Goal: Information Seeking & Learning: Learn about a topic

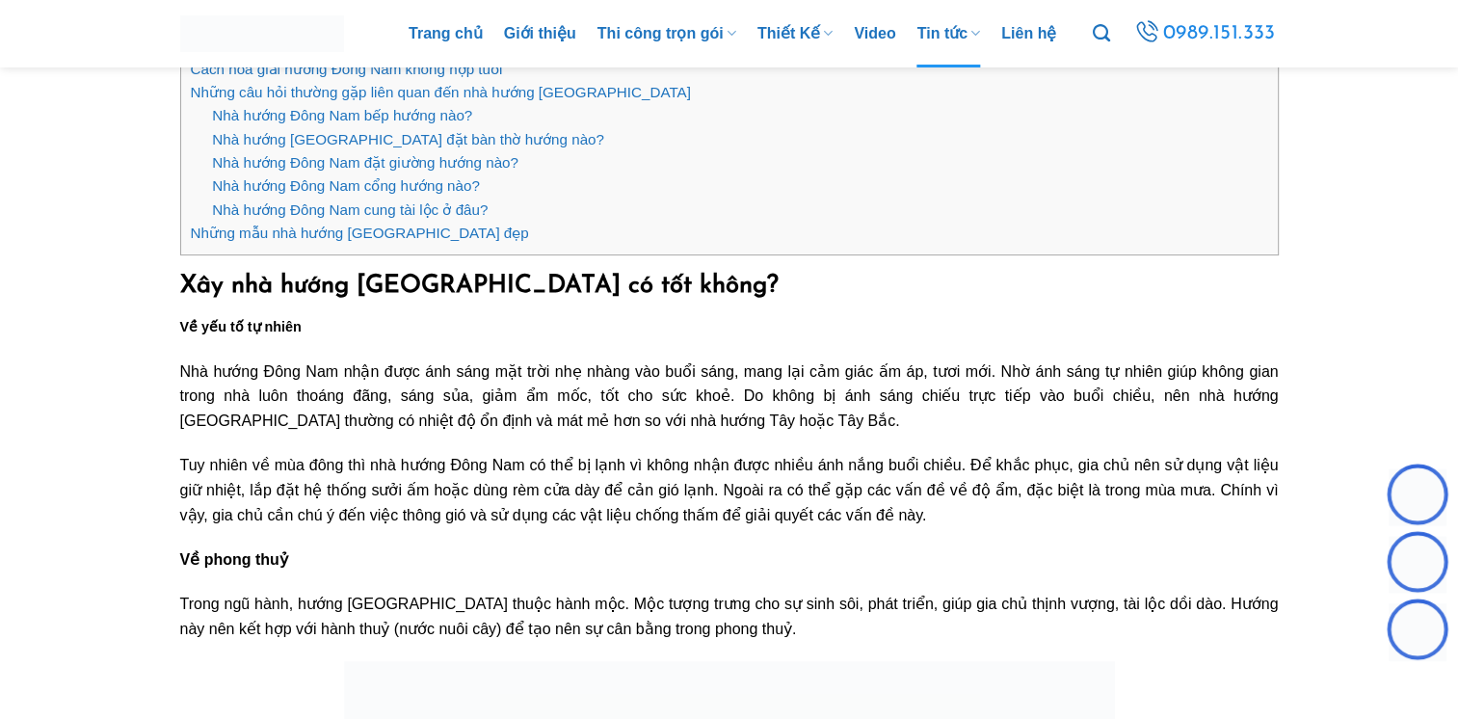
scroll to position [578, 0]
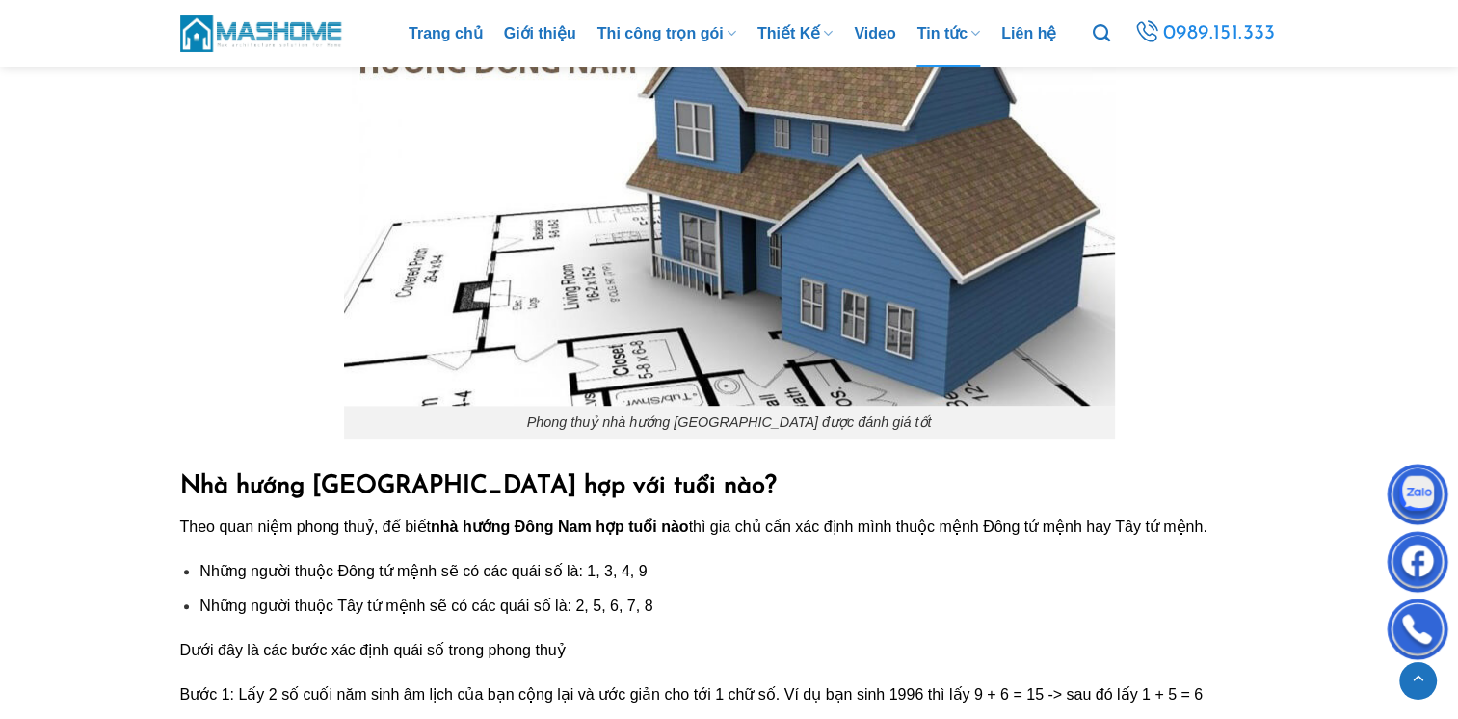
scroll to position [1253, 0]
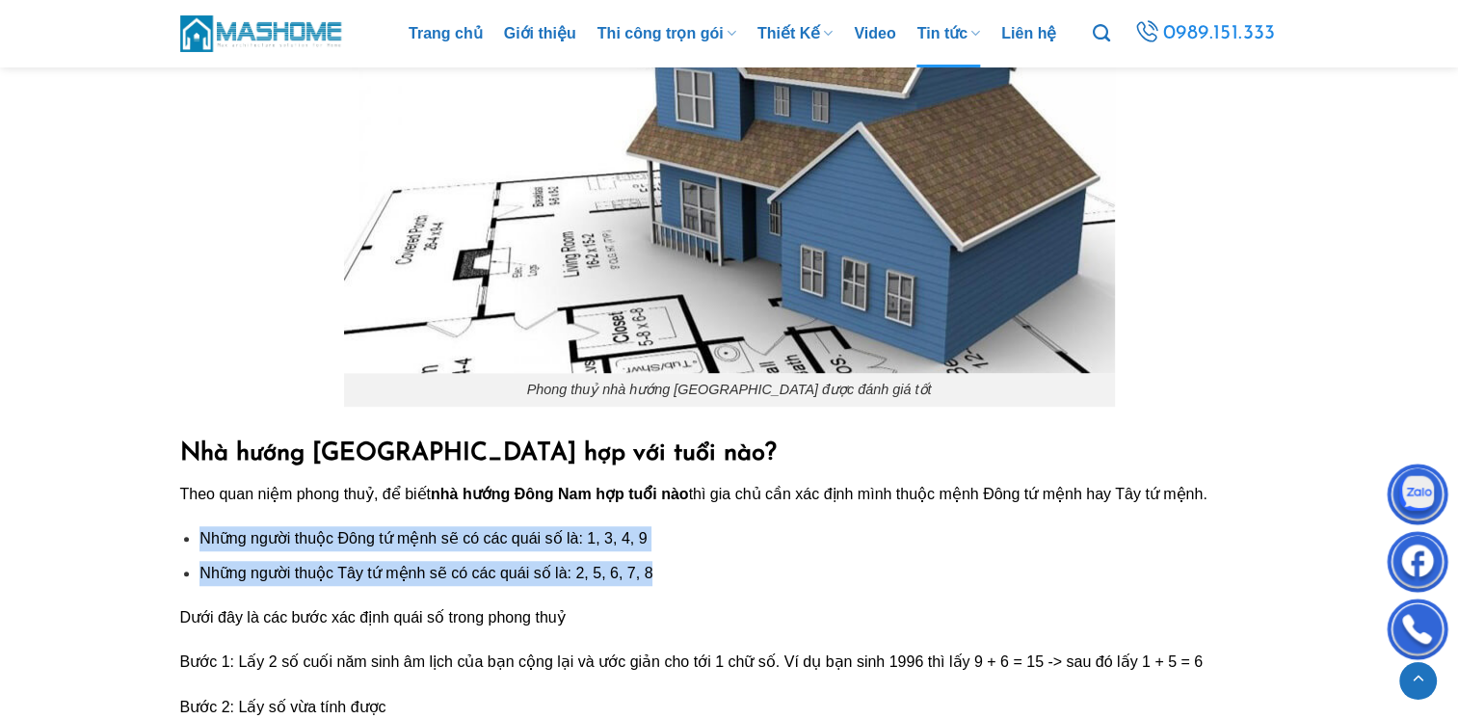
drag, startPoint x: 197, startPoint y: 539, endPoint x: 675, endPoint y: 561, distance: 479.4
click at [675, 561] on ul "Những người thuộc Đông tứ mệnh sẽ có các quái số là: 1, 3, 4, 9 Những người thu…" at bounding box center [729, 555] width 1098 height 59
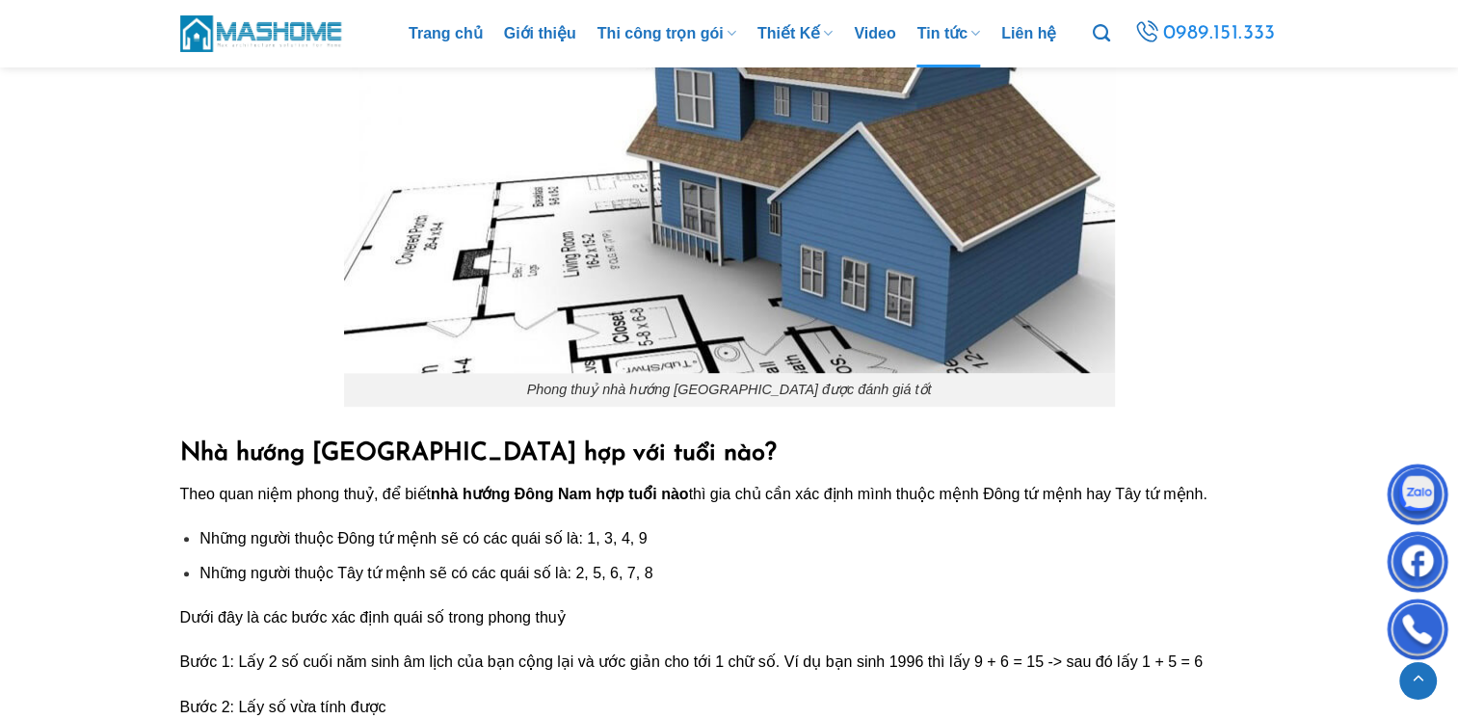
drag, startPoint x: 675, startPoint y: 561, endPoint x: 703, endPoint y: 601, distance: 49.2
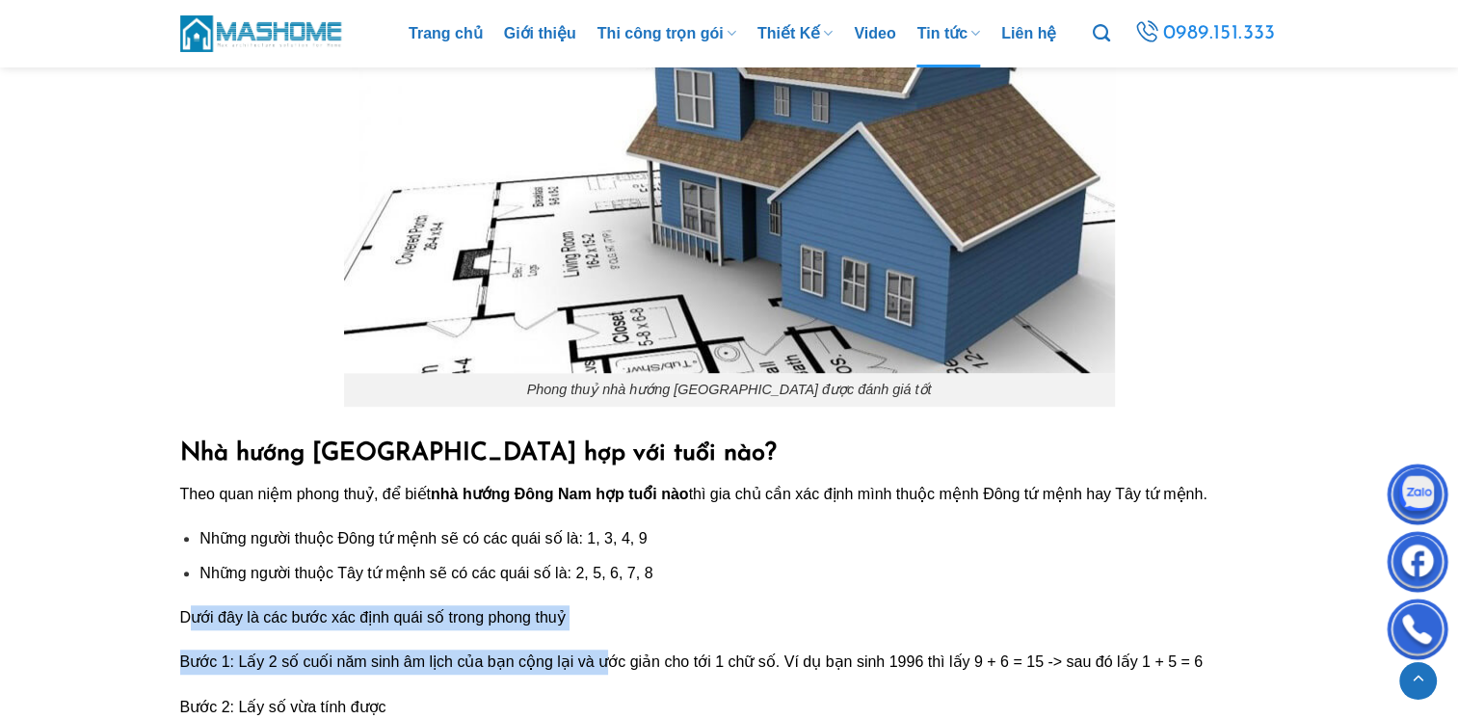
drag, startPoint x: 190, startPoint y: 622, endPoint x: 597, endPoint y: 634, distance: 407.8
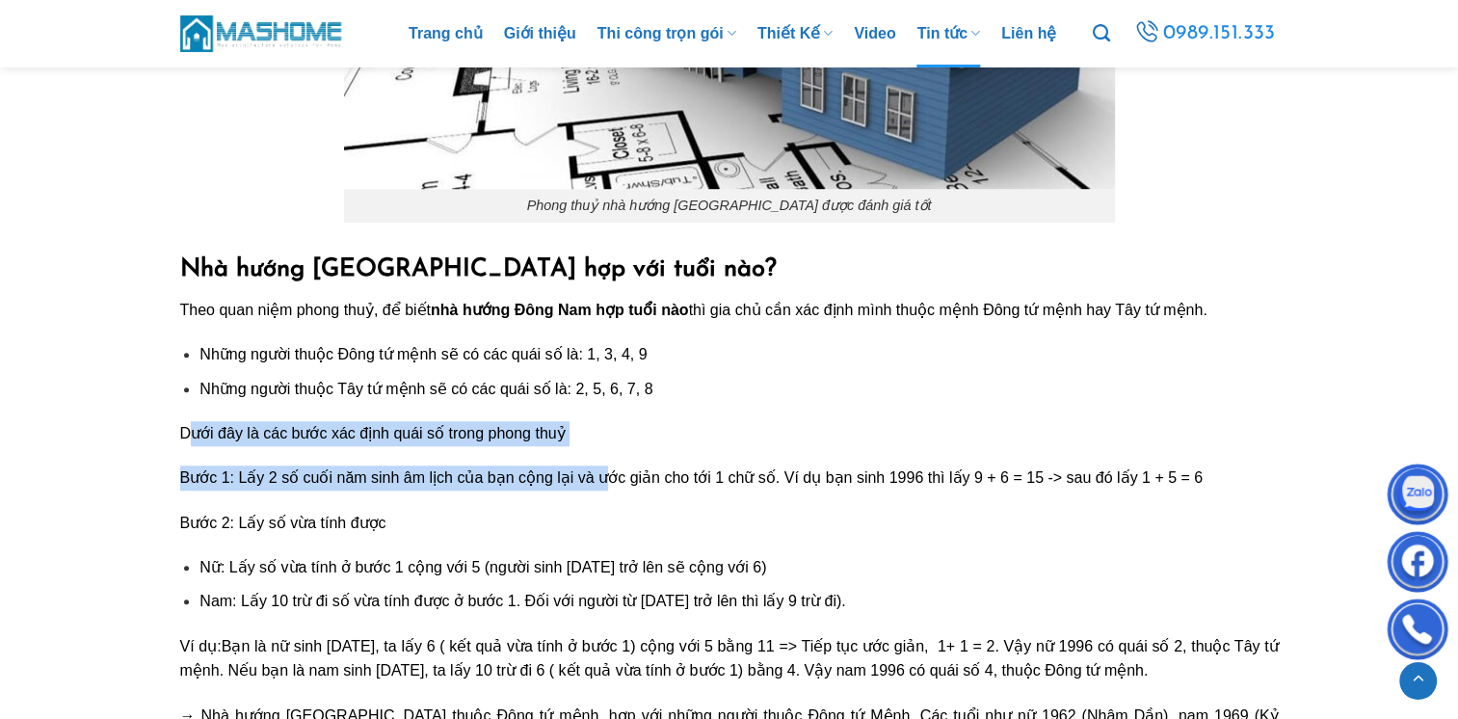
scroll to position [1445, 0]
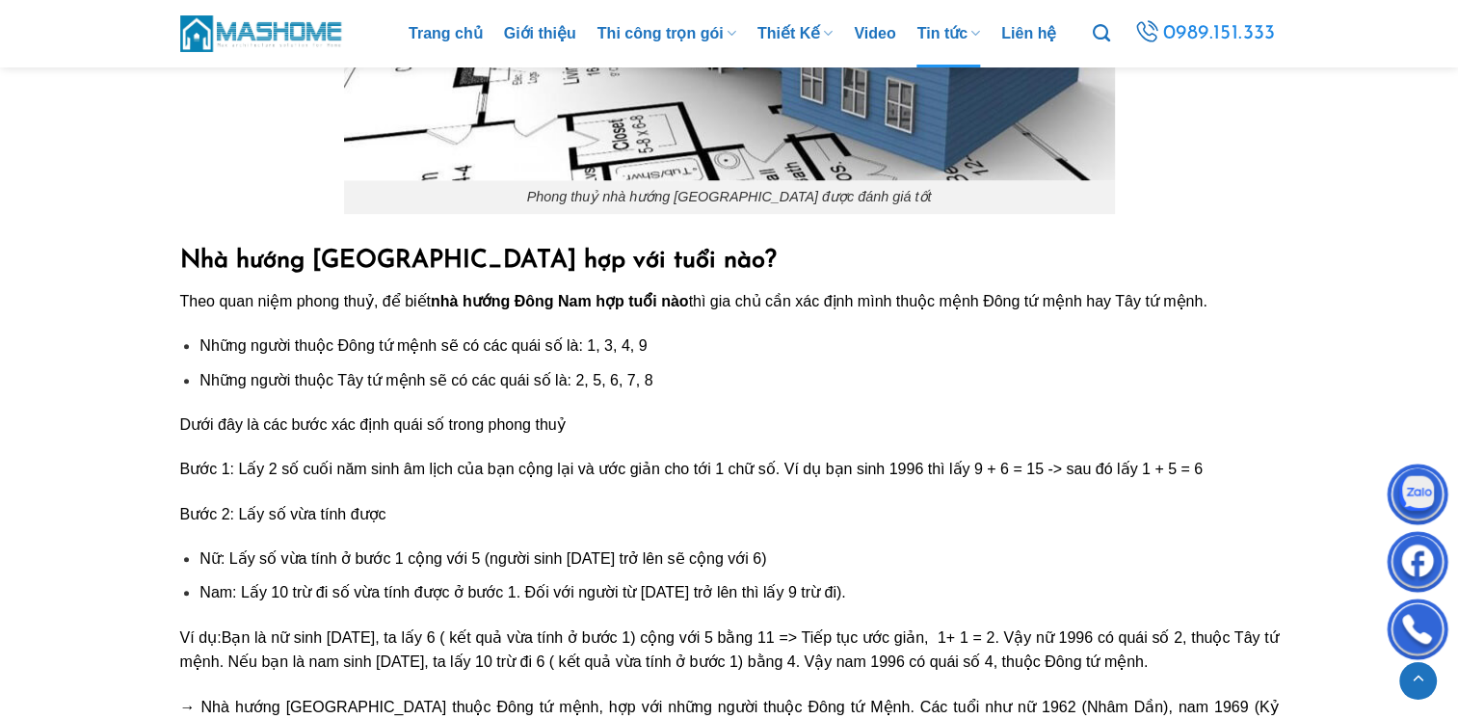
drag, startPoint x: 175, startPoint y: 424, endPoint x: 414, endPoint y: 515, distance: 255.6
drag, startPoint x: 414, startPoint y: 515, endPoint x: 436, endPoint y: 520, distance: 22.0
click at [436, 520] on p "Bước 2: Lấy số vừa tính được" at bounding box center [729, 514] width 1098 height 25
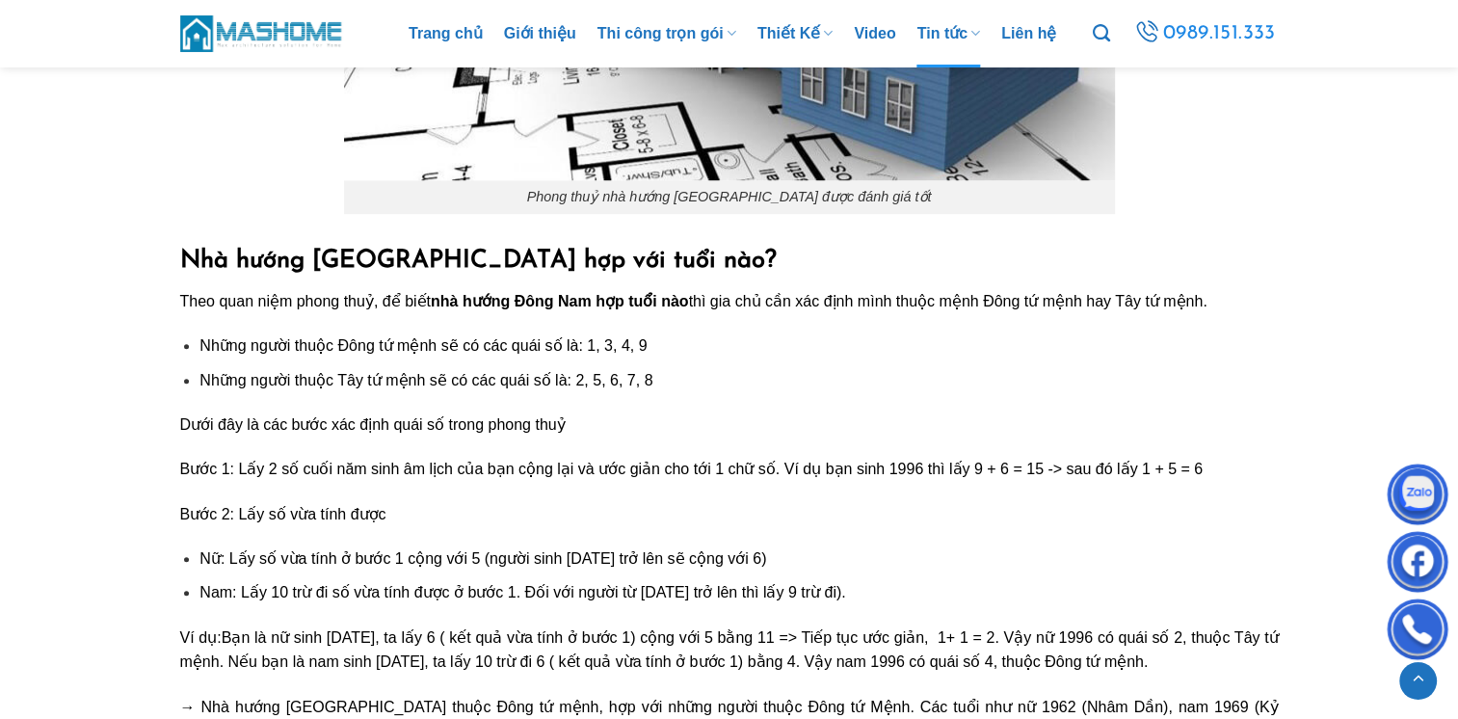
drag, startPoint x: 197, startPoint y: 561, endPoint x: 842, endPoint y: 564, distance: 645.6
click at [840, 565] on ul "Nữ: Lấy số vừa tính ở bước 1 cộng với 5 (người sinh năm 2000 trở lên sẽ cộng vớ…" at bounding box center [729, 575] width 1098 height 59
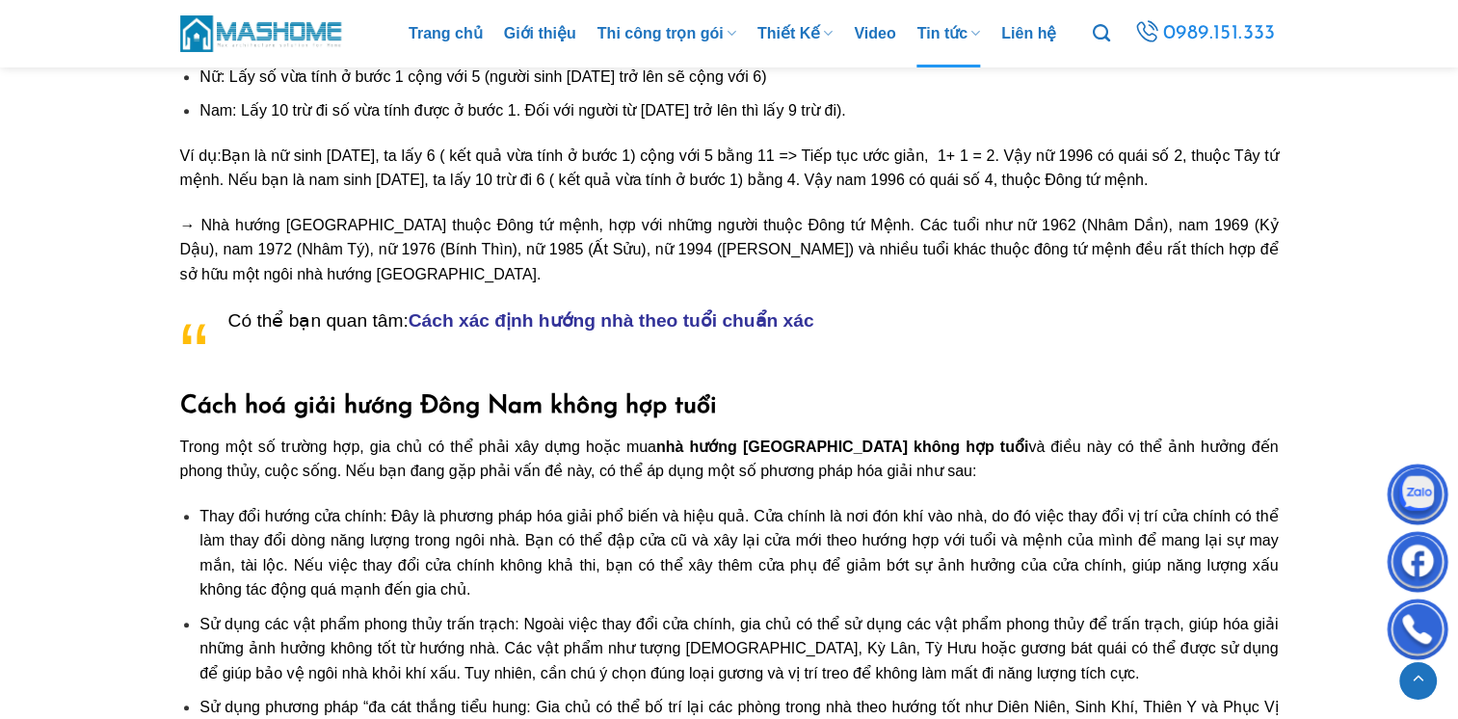
scroll to position [2024, 0]
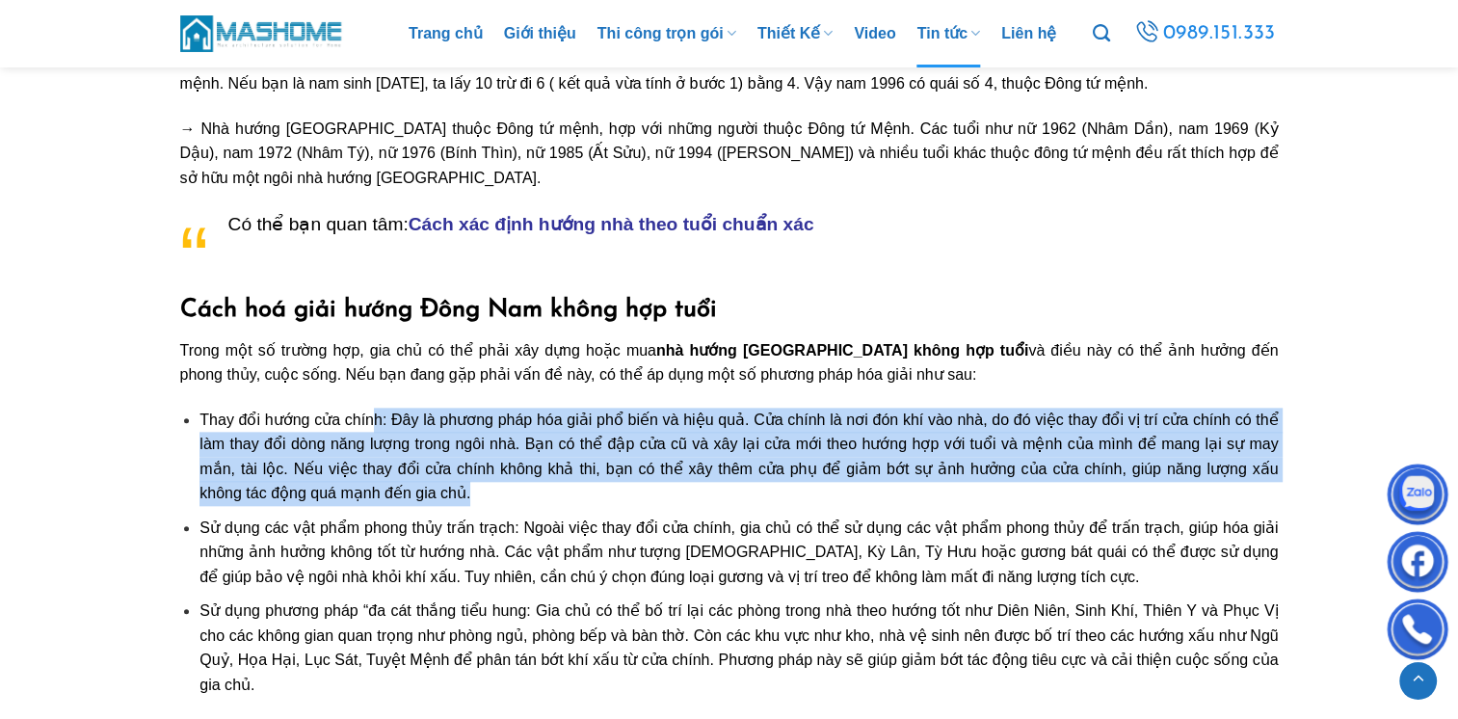
drag, startPoint x: 378, startPoint y: 422, endPoint x: 451, endPoint y: 494, distance: 102.9
click at [451, 494] on li "Thay đổi hướng cửa chính: Đây là phương pháp hóa giải phổ biến và hiệu quả. Cửa…" at bounding box center [738, 457] width 1078 height 98
click at [450, 493] on li "Thay đổi hướng cửa chính: Đây là phương pháp hóa giải phổ biến và hiệu quả. Cửa…" at bounding box center [738, 457] width 1078 height 98
click at [789, 494] on li "Thay đổi hướng cửa chính: Đây là phương pháp hóa giải phổ biến và hiệu quả. Cửa…" at bounding box center [738, 457] width 1078 height 98
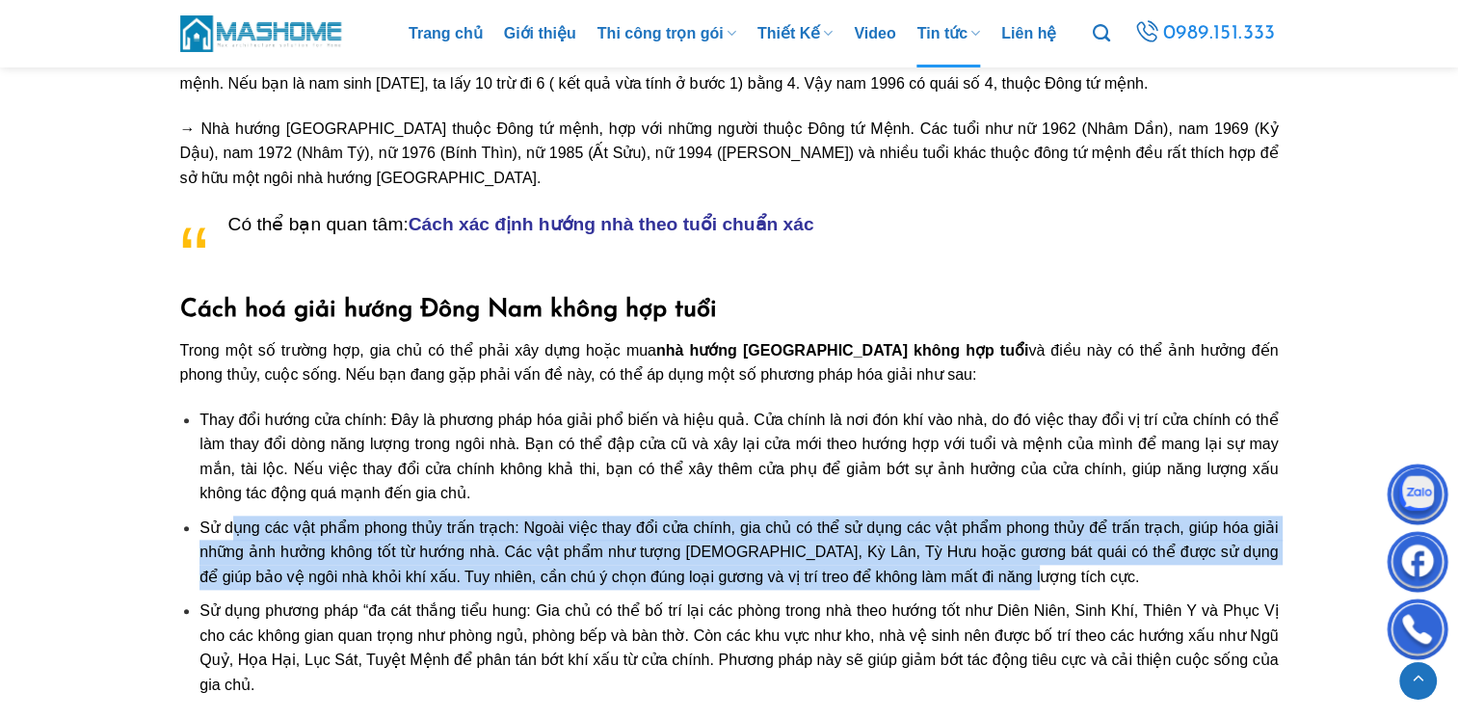
drag, startPoint x: 230, startPoint y: 529, endPoint x: 1083, endPoint y: 571, distance: 853.8
click at [1083, 571] on li "Sử dụng các vật phẩm phong thủy trấn trạch: Ngoài việc thay đổi cửa chính, gia …" at bounding box center [738, 553] width 1078 height 74
click at [403, 580] on span "Sử dụng các vật phẩm phong thủy trấn trạch: Ngoài việc thay đổi cửa chính, gia …" at bounding box center [738, 552] width 1078 height 66
click at [430, 555] on span "Sử dụng các vật phẩm phong thủy trấn trạch: Ngoài việc thay đổi cửa chính, gia …" at bounding box center [738, 552] width 1078 height 66
click at [979, 572] on span "Sử dụng các vật phẩm phong thủy trấn trạch: Ngoài việc thay đổi cửa chính, gia …" at bounding box center [738, 552] width 1078 height 66
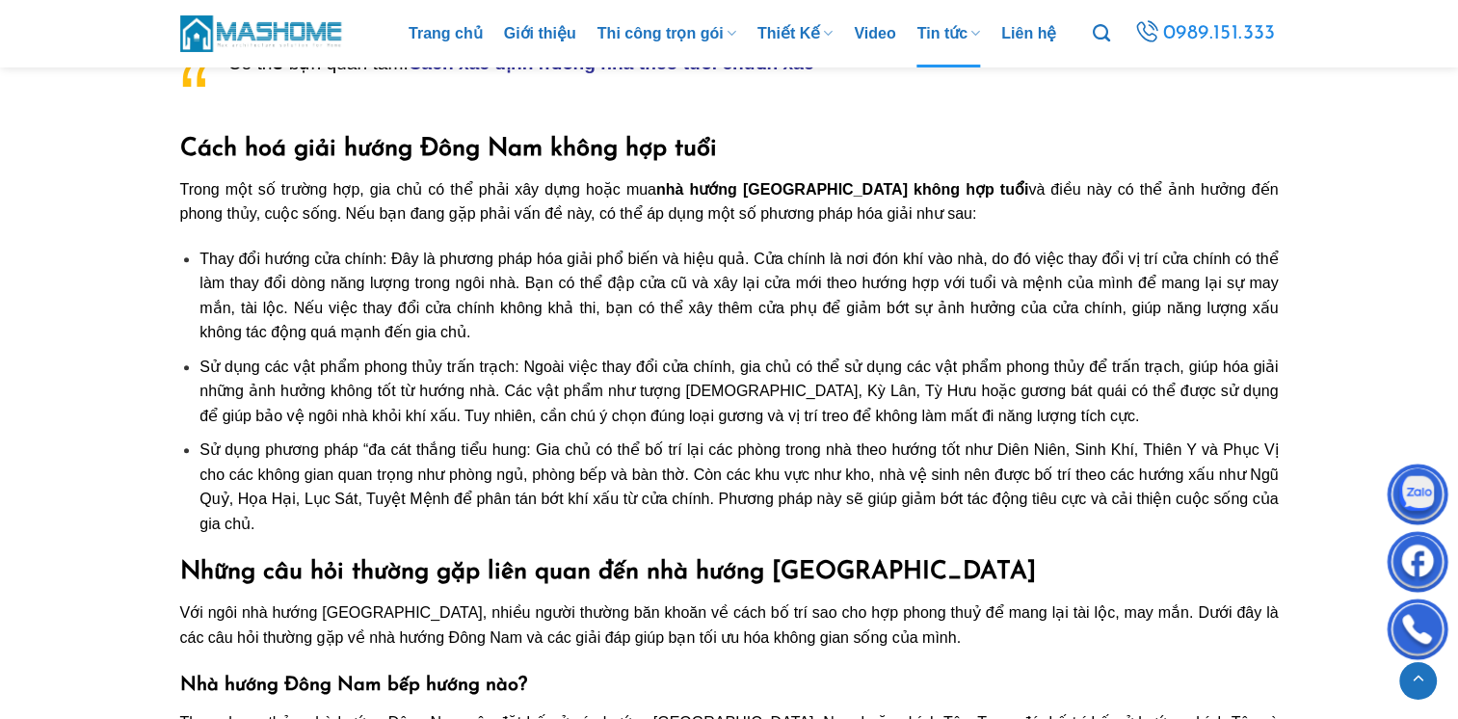
scroll to position [2216, 0]
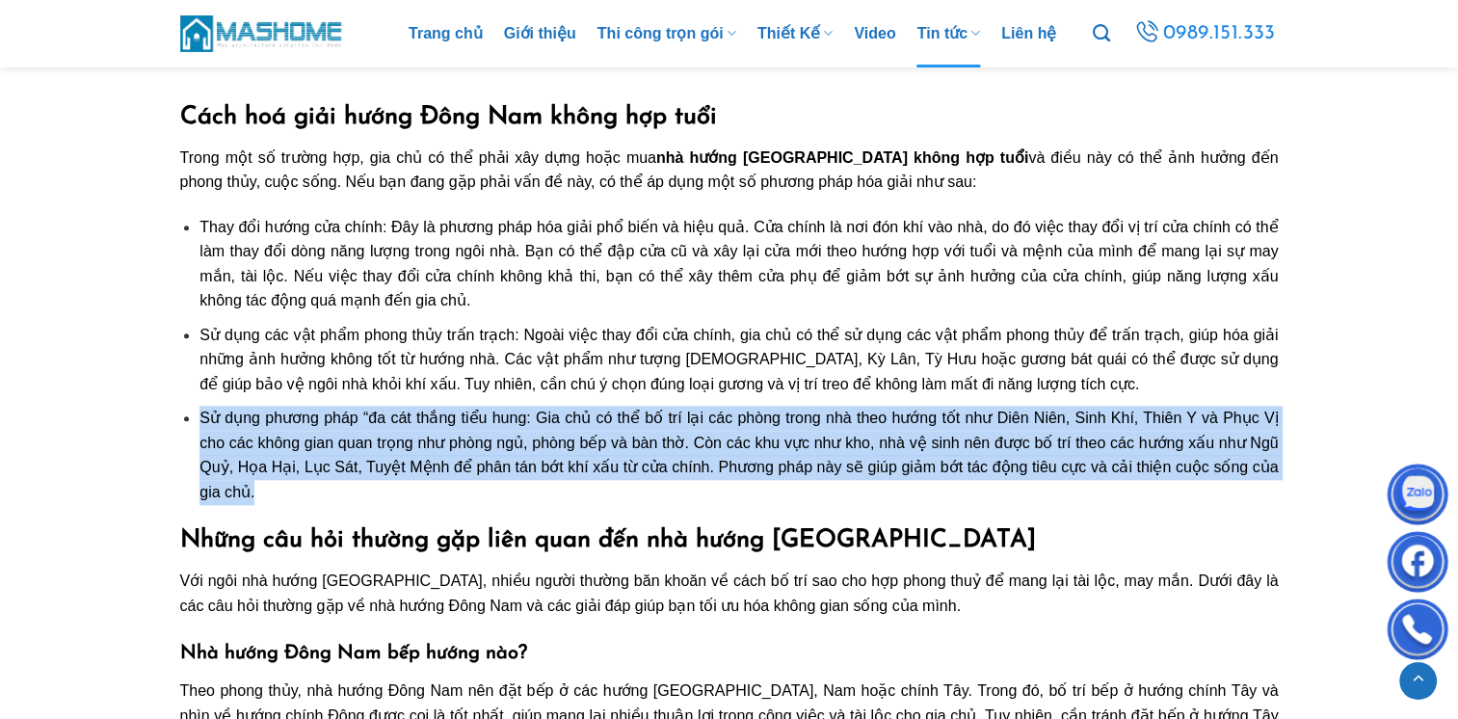
drag, startPoint x: 202, startPoint y: 419, endPoint x: 293, endPoint y: 494, distance: 117.7
click at [293, 494] on li "Sử dụng phương pháp “đa cát thắng tiểu hung: Gia chủ có thể bố trí lại các phòn…" at bounding box center [738, 455] width 1078 height 98
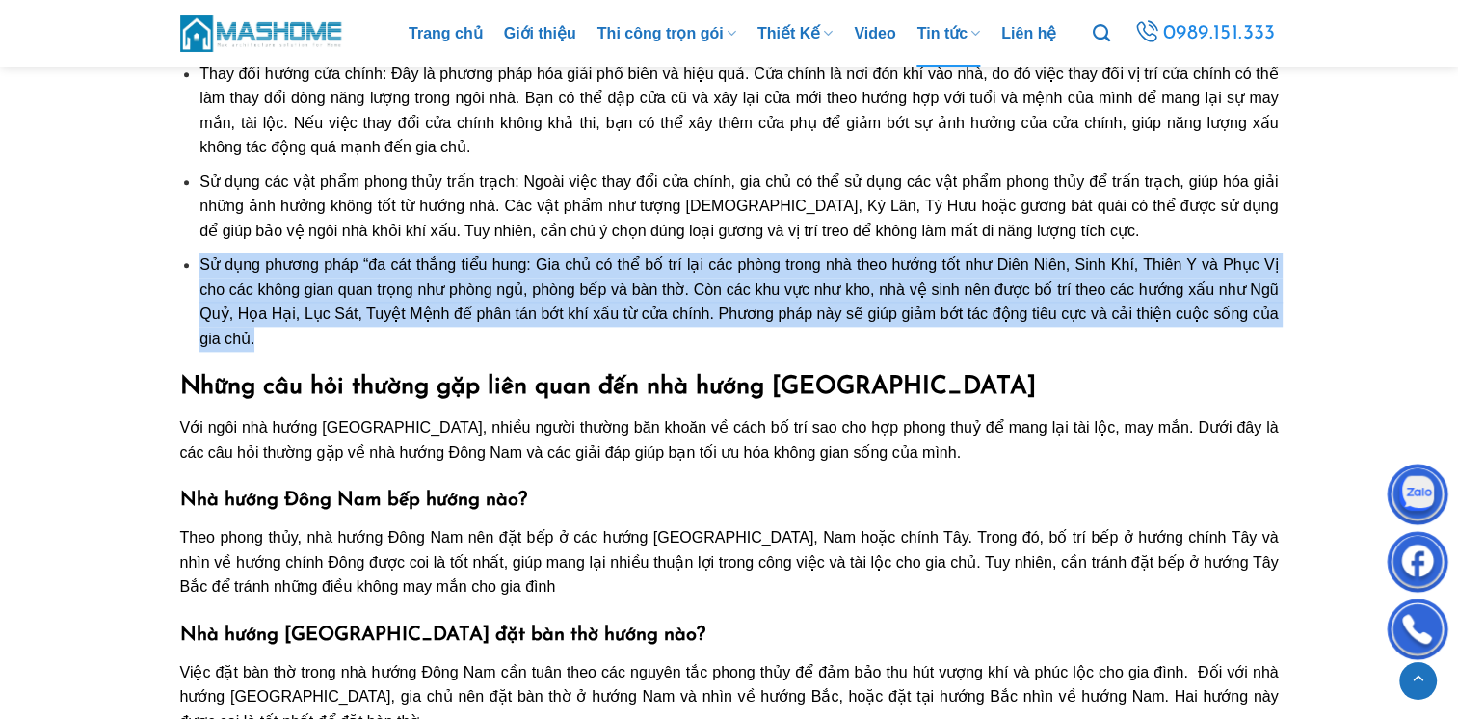
scroll to position [2409, 0]
